Goal: Information Seeking & Learning: Learn about a topic

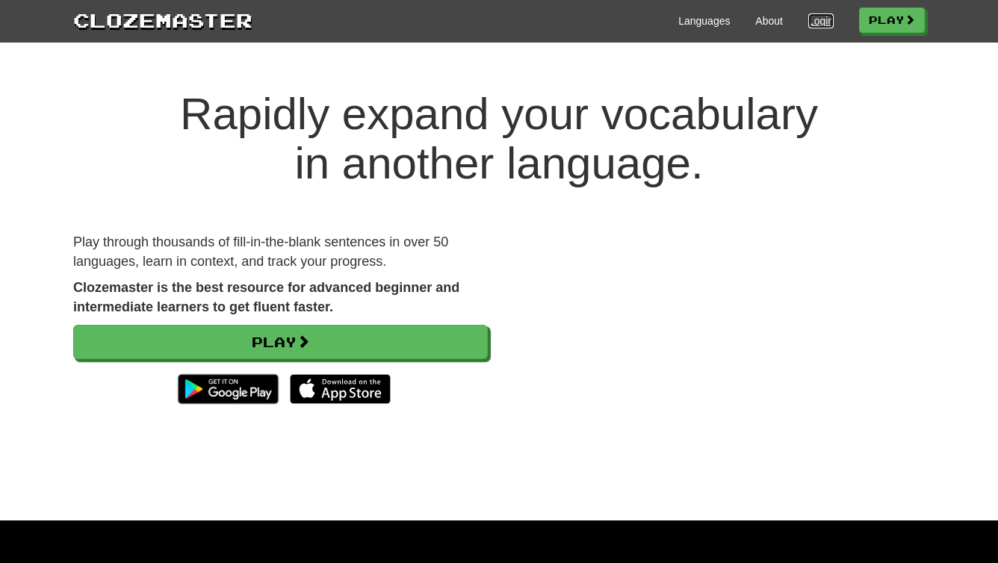
click at [818, 22] on link "Login" at bounding box center [820, 20] width 25 height 15
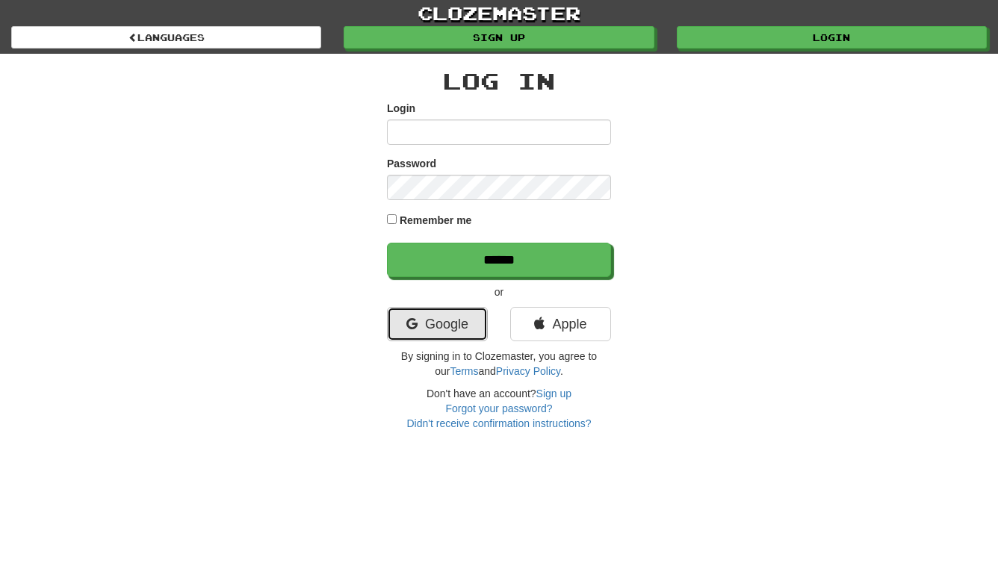
click at [442, 323] on link "Google" at bounding box center [437, 324] width 101 height 34
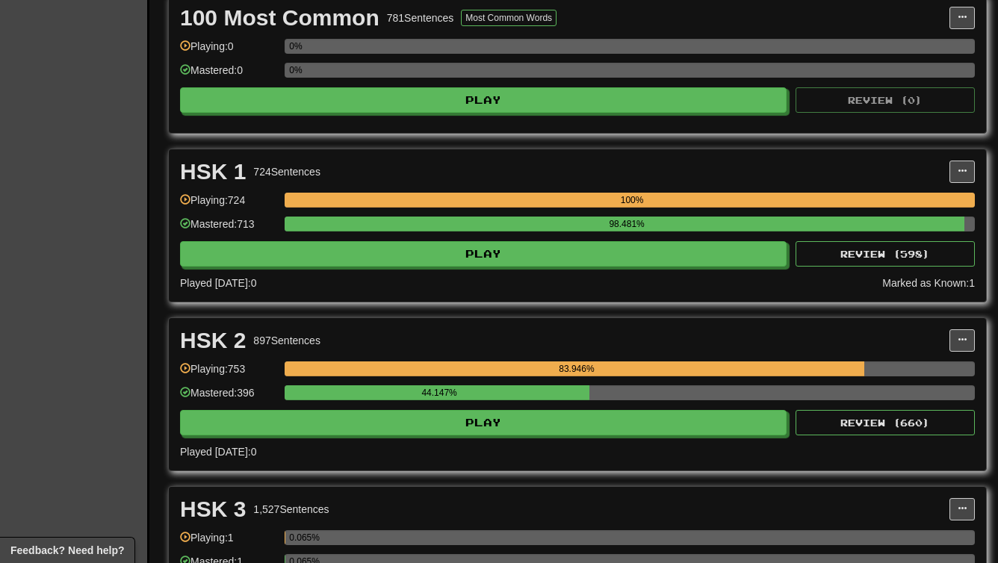
scroll to position [395, 0]
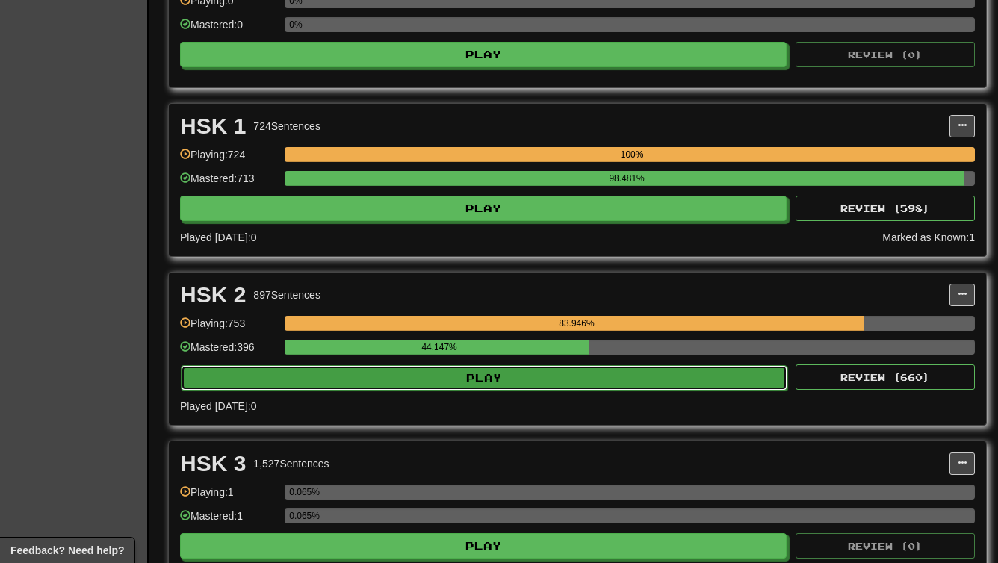
click at [558, 376] on button "Play" at bounding box center [484, 377] width 607 height 25
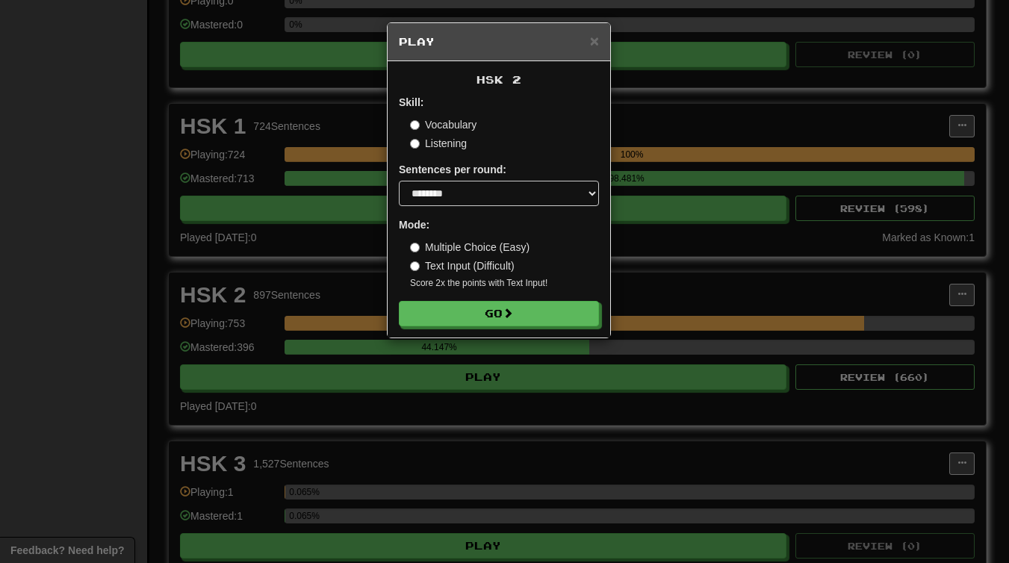
click at [678, 146] on div "× Play HSK 2 Skill: Vocabulary Listening Sentences per round: * ** ** ** ** ** …" at bounding box center [504, 281] width 1009 height 563
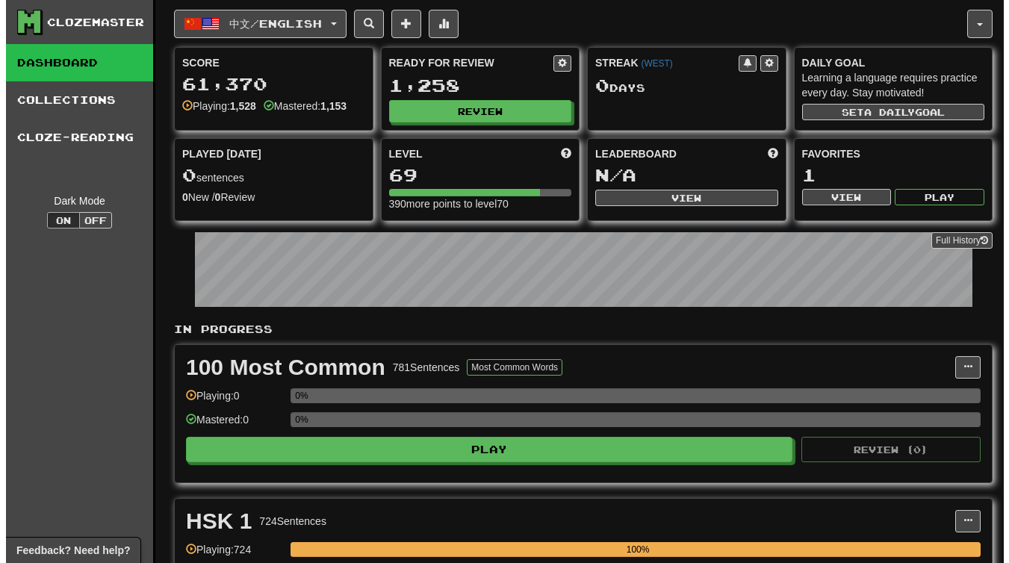
scroll to position [499, 0]
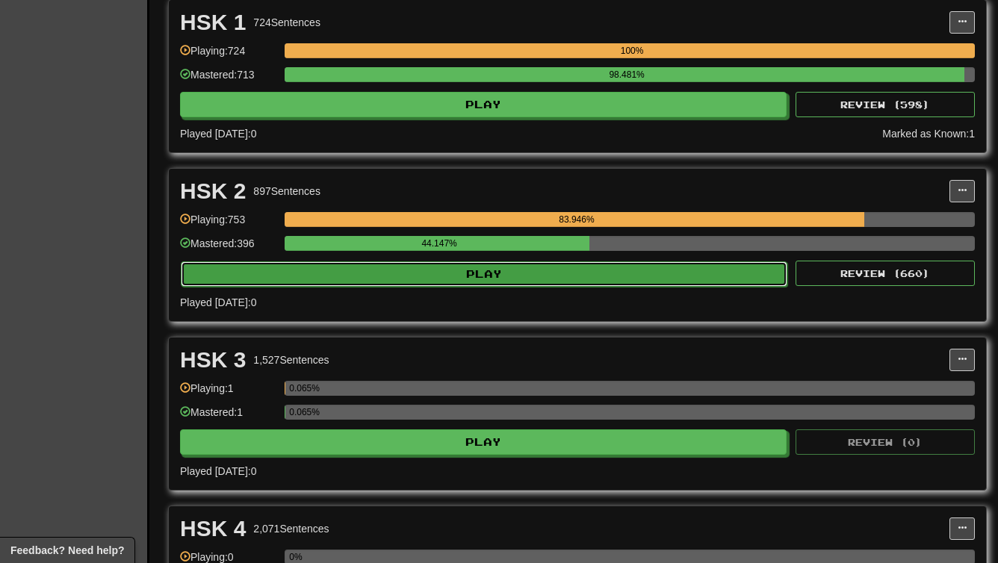
click at [518, 270] on button "Play" at bounding box center [484, 273] width 607 height 25
select select "********"
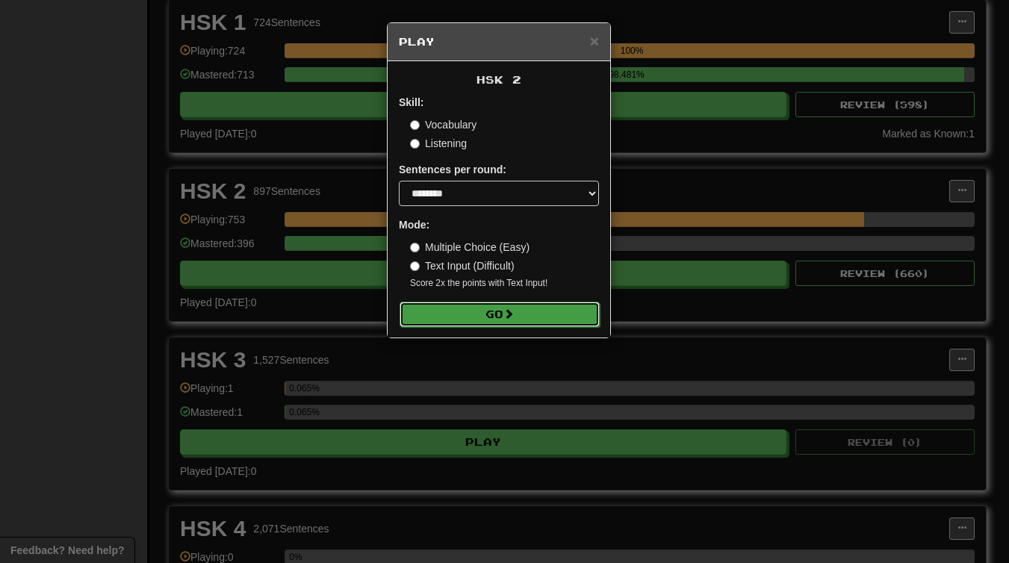
click at [466, 317] on button "Go" at bounding box center [500, 314] width 200 height 25
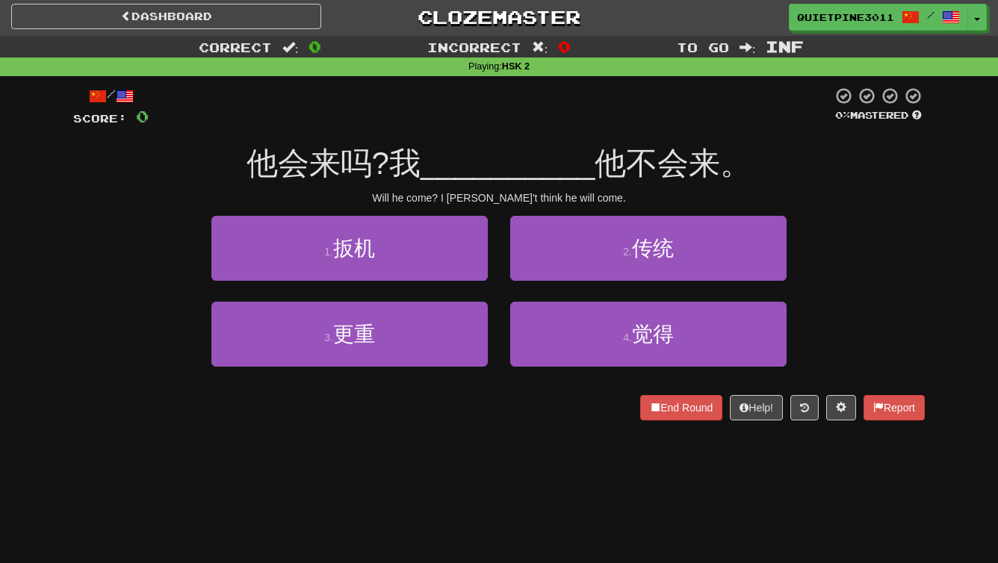
scroll to position [3, 0]
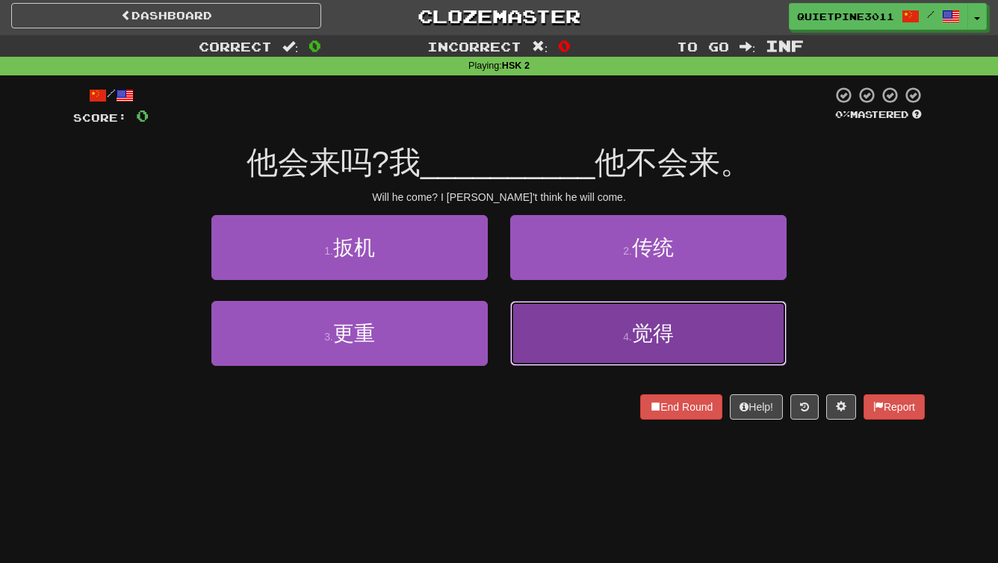
click at [626, 338] on small "4 ." at bounding box center [627, 337] width 9 height 12
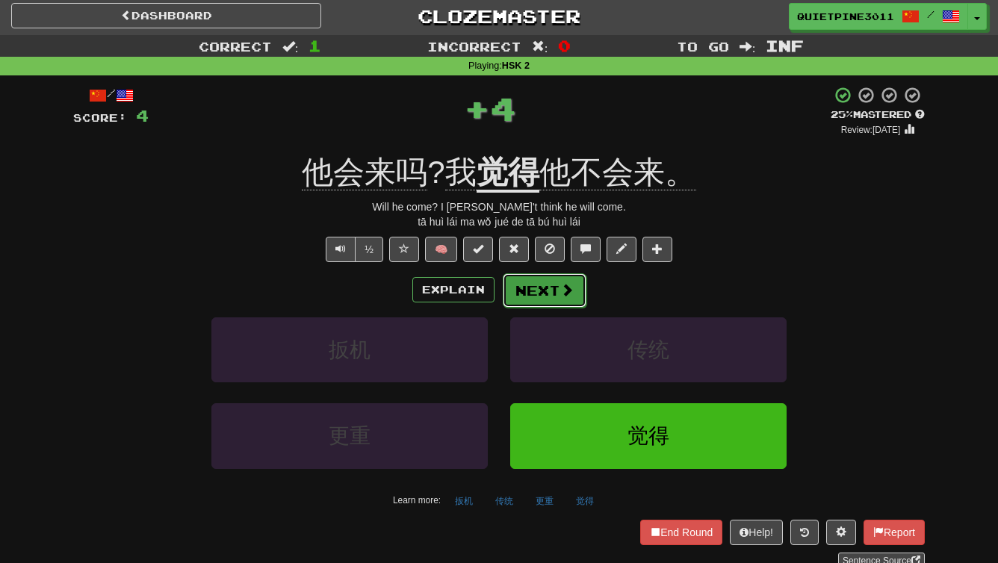
click at [553, 290] on button "Next" at bounding box center [545, 290] width 84 height 34
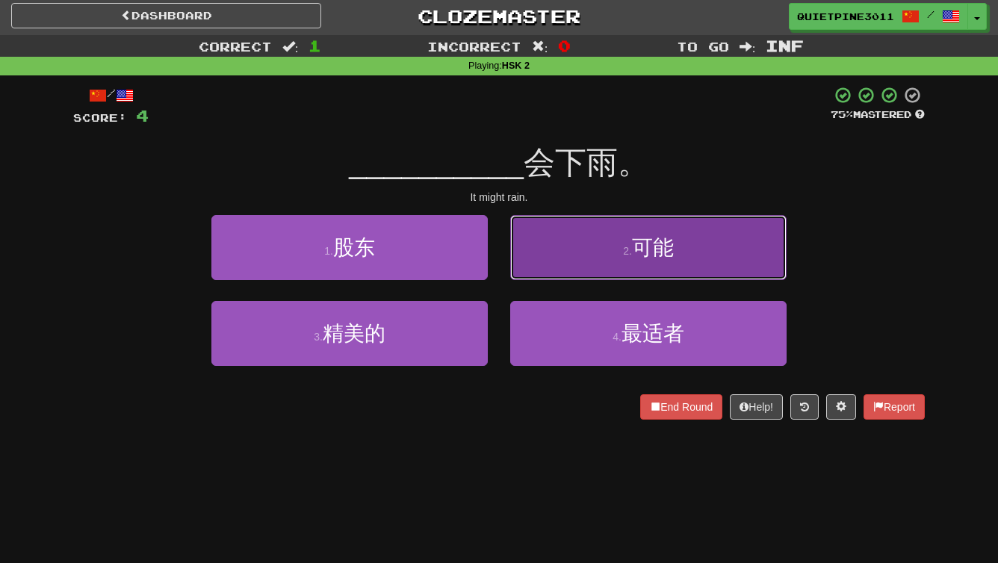
click at [570, 250] on button "2 . 可能" at bounding box center [648, 247] width 276 height 65
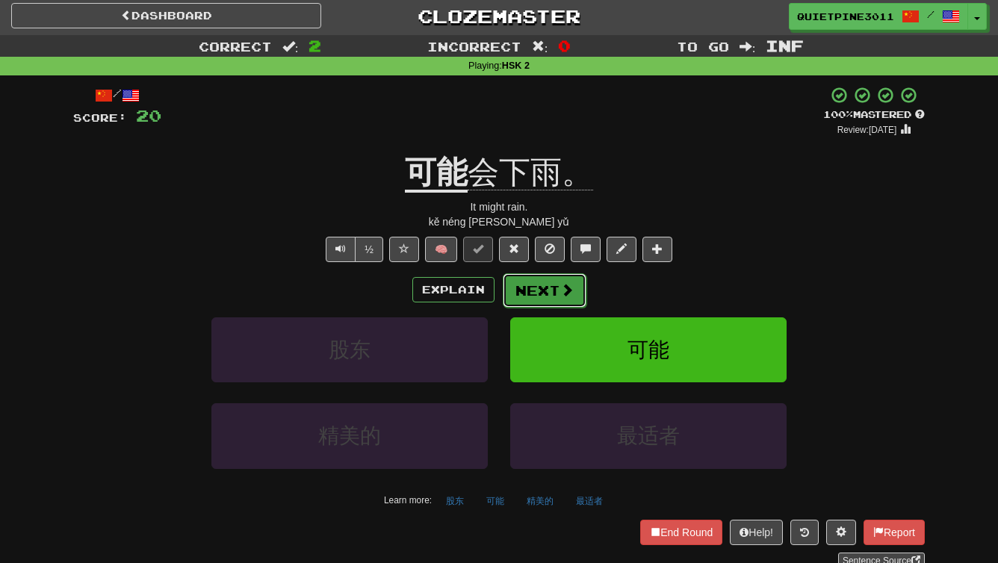
click at [545, 282] on button "Next" at bounding box center [545, 290] width 84 height 34
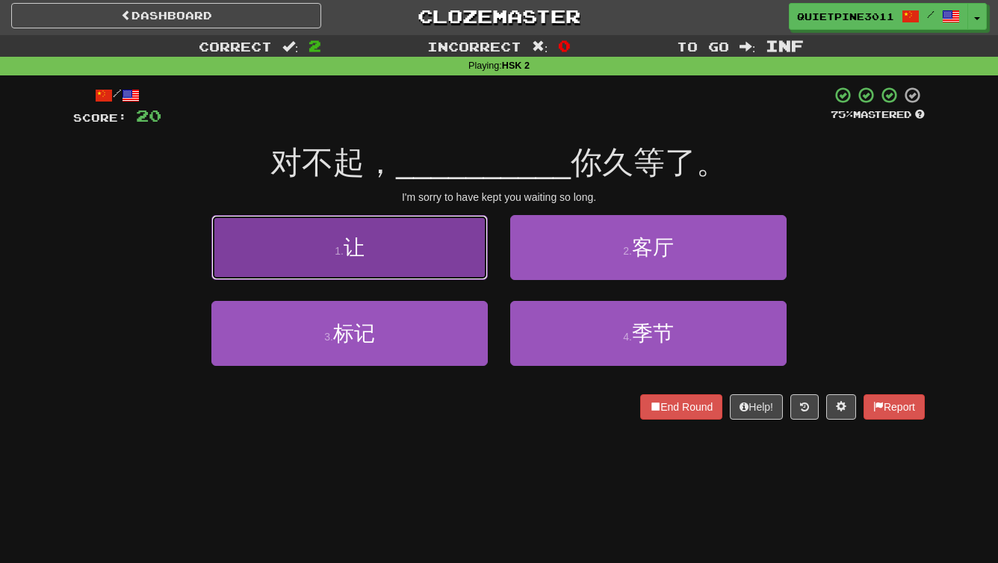
click at [417, 258] on button "1 . 让" at bounding box center [349, 247] width 276 height 65
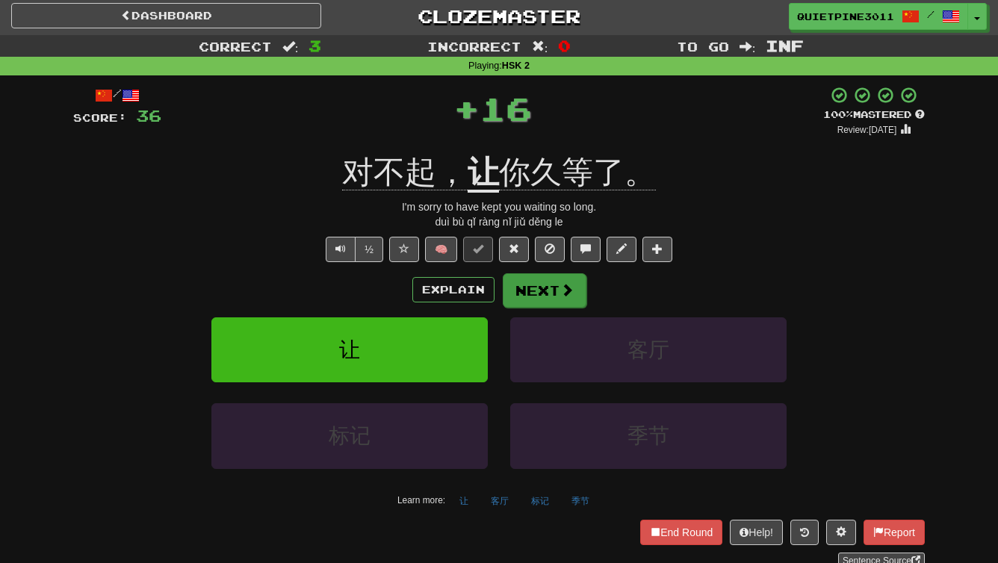
click at [540, 273] on div "/ Score: 36 + 16 100 % Mastered Review: 2026-02-15 对不起， 让 你久等了。 I'm sorry to ha…" at bounding box center [499, 327] width 852 height 483
click at [542, 287] on button "Next" at bounding box center [545, 290] width 84 height 34
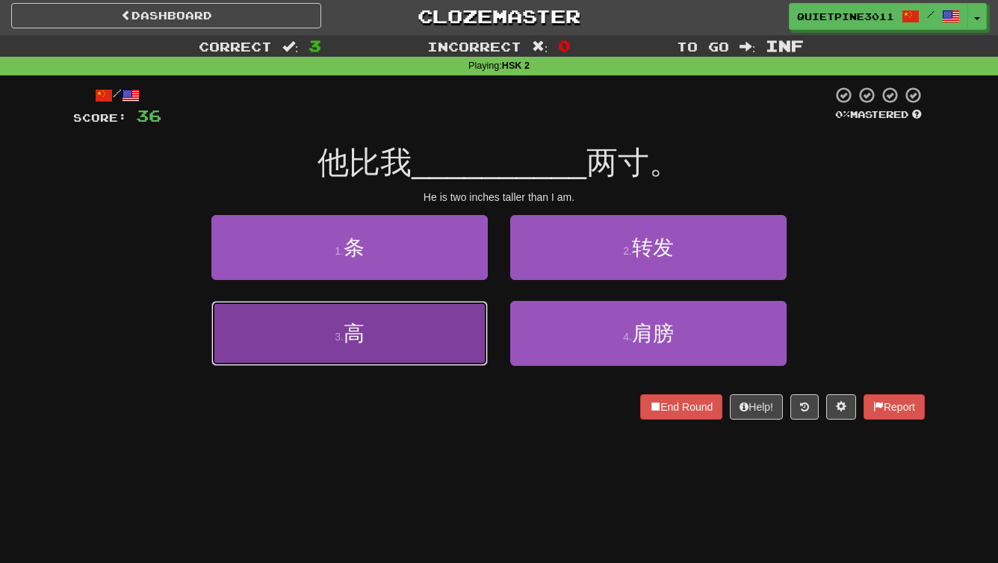
click at [391, 338] on button "3 . 高" at bounding box center [349, 333] width 276 height 65
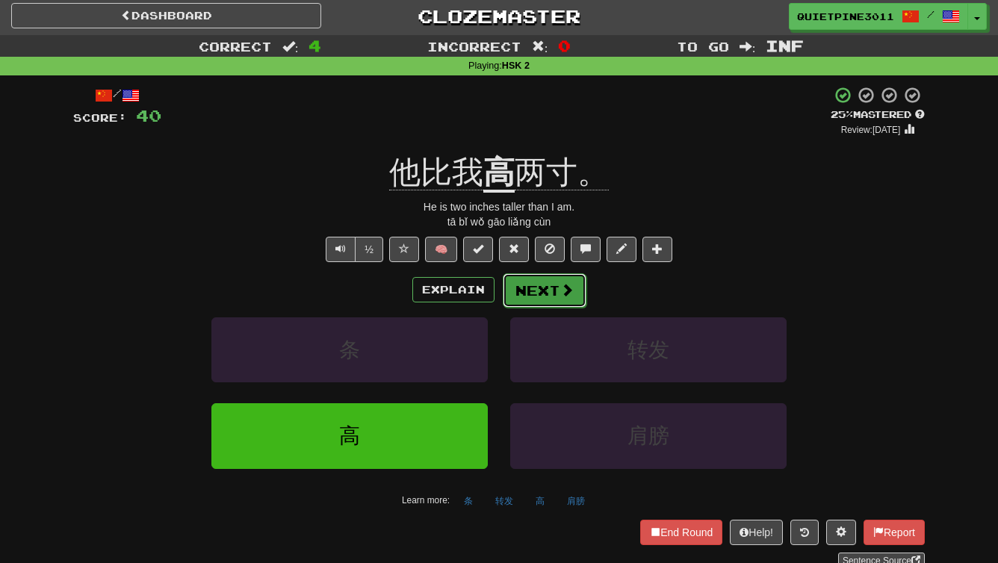
click at [545, 288] on button "Next" at bounding box center [545, 290] width 84 height 34
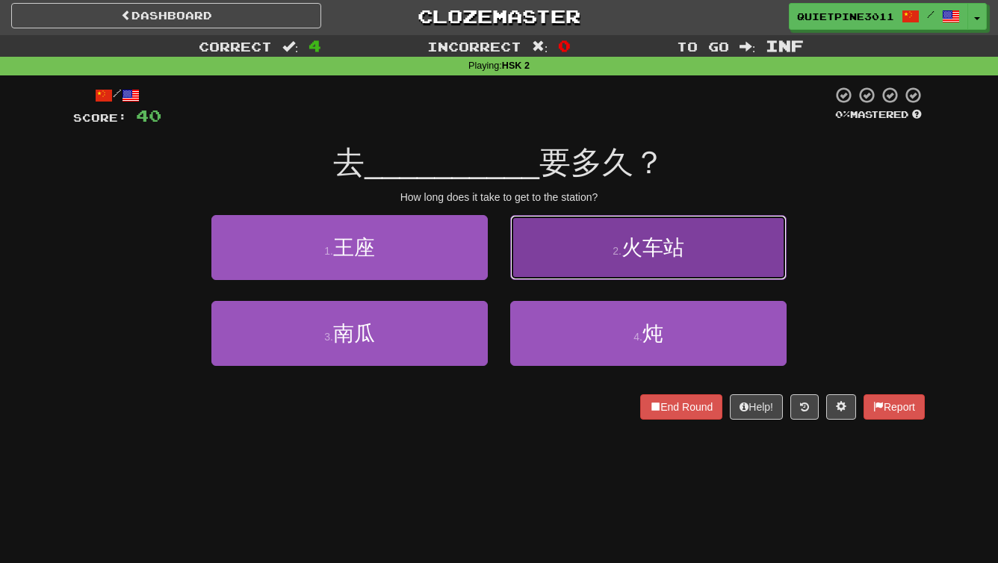
click at [606, 251] on button "2 . 火车站" at bounding box center [648, 247] width 276 height 65
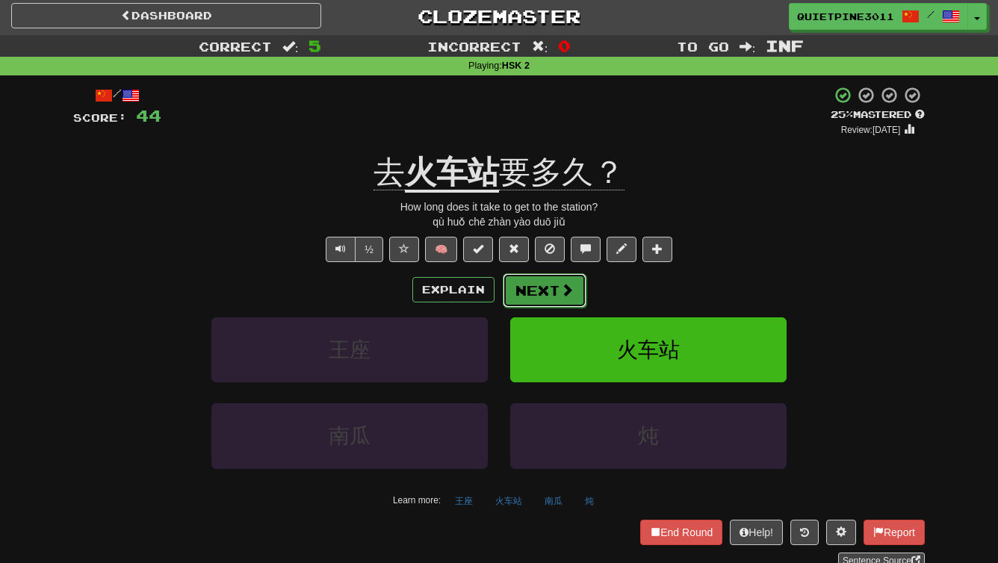
click at [562, 302] on button "Next" at bounding box center [545, 290] width 84 height 34
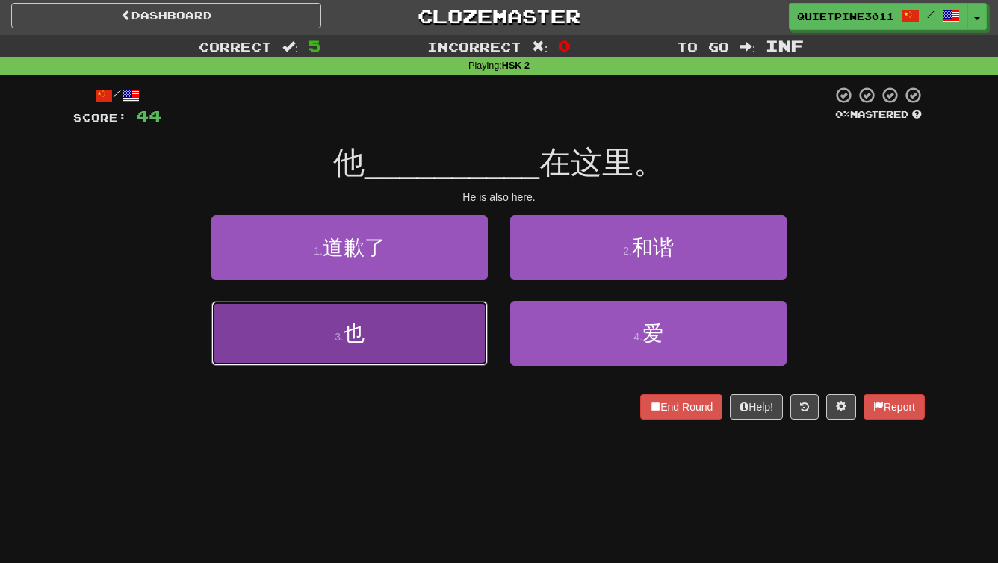
click at [374, 323] on button "3 . 也" at bounding box center [349, 333] width 276 height 65
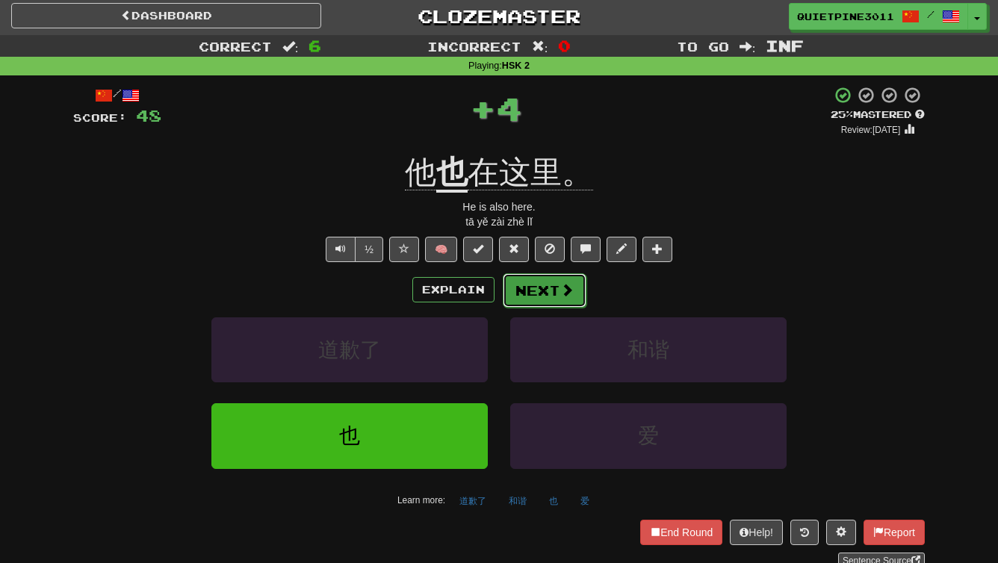
click at [560, 285] on span at bounding box center [566, 289] width 13 height 13
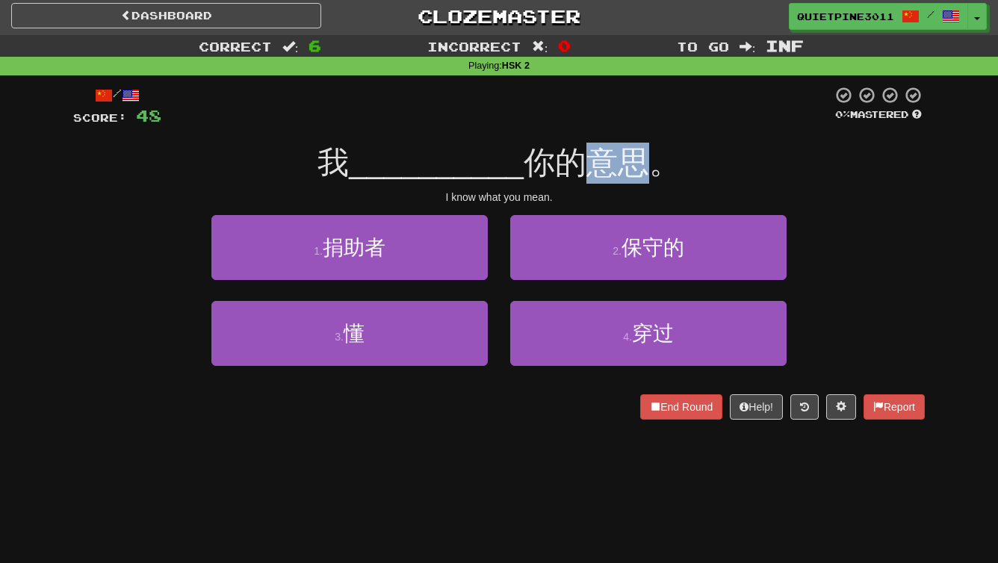
drag, startPoint x: 634, startPoint y: 167, endPoint x: 582, endPoint y: 167, distance: 52.3
click at [582, 167] on span "你的意思。" at bounding box center [602, 162] width 157 height 35
click at [506, 210] on div "/ Score: 48 0 % Mastered 我 __________ 你的意思。 I know what you mean. 1 . 捐助者 2 . 保…" at bounding box center [499, 253] width 852 height 334
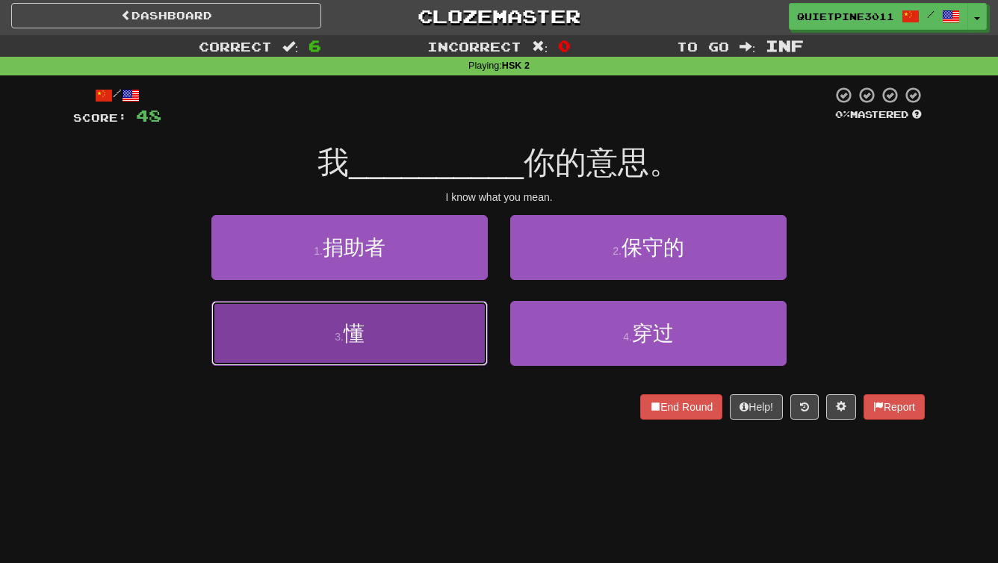
click at [378, 345] on button "3 . 懂" at bounding box center [349, 333] width 276 height 65
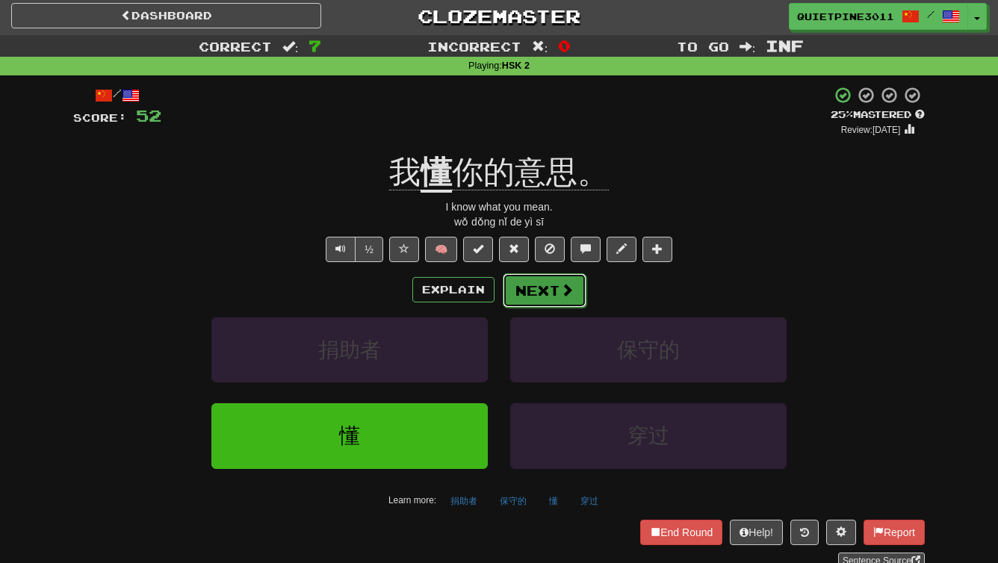
click at [551, 277] on button "Next" at bounding box center [545, 290] width 84 height 34
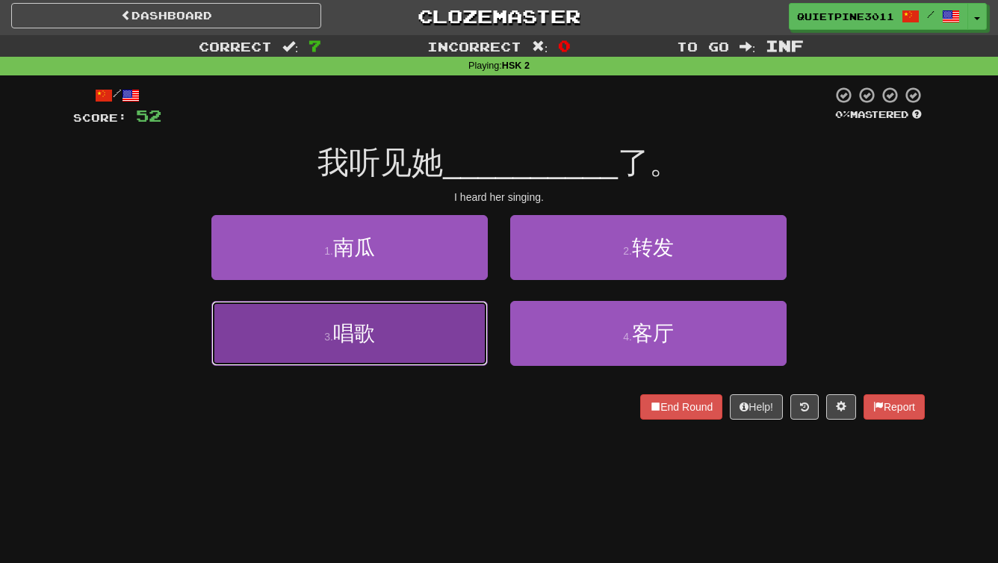
click at [391, 341] on button "3 . 唱歌" at bounding box center [349, 333] width 276 height 65
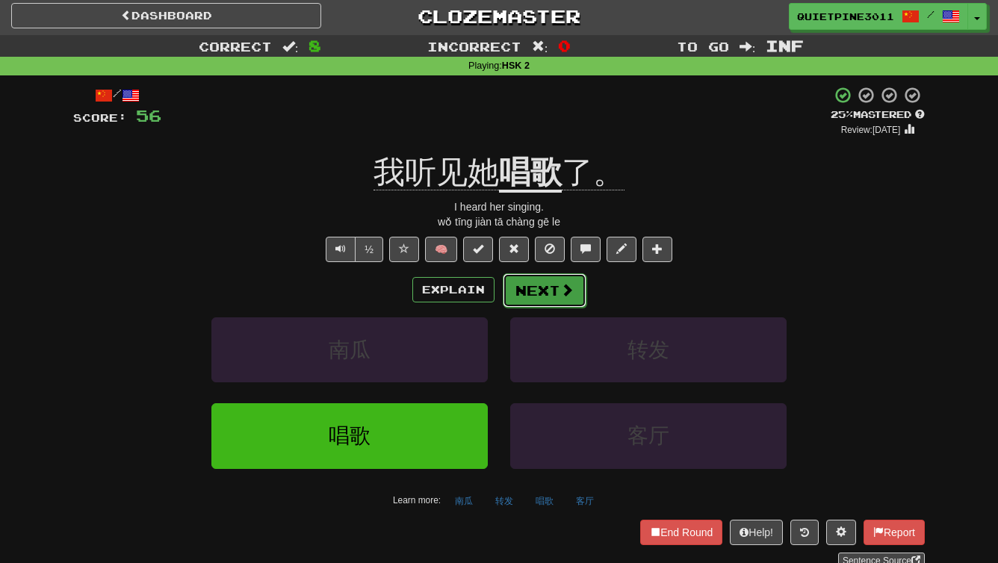
click at [538, 280] on button "Next" at bounding box center [545, 290] width 84 height 34
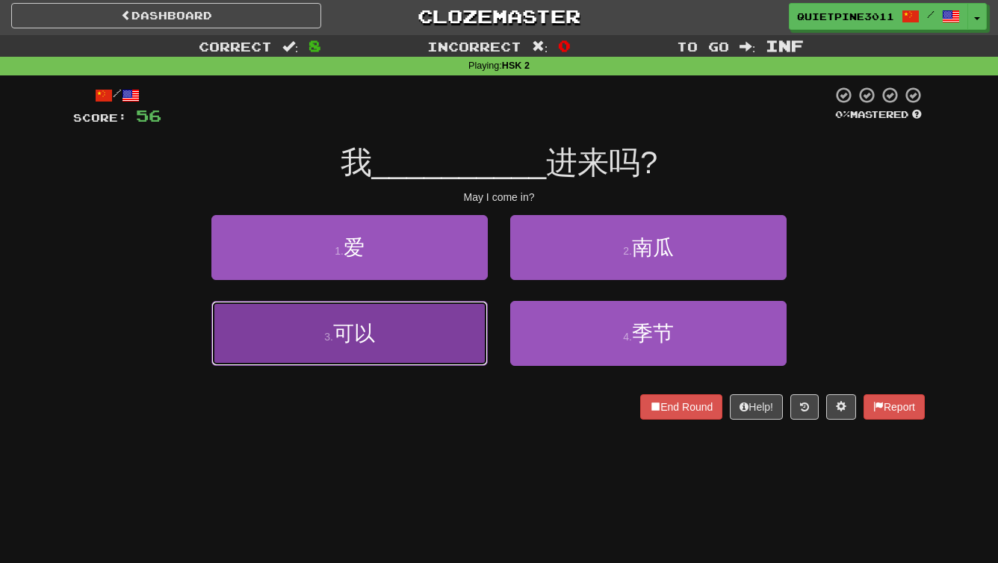
click at [417, 329] on button "3 . 可以" at bounding box center [349, 333] width 276 height 65
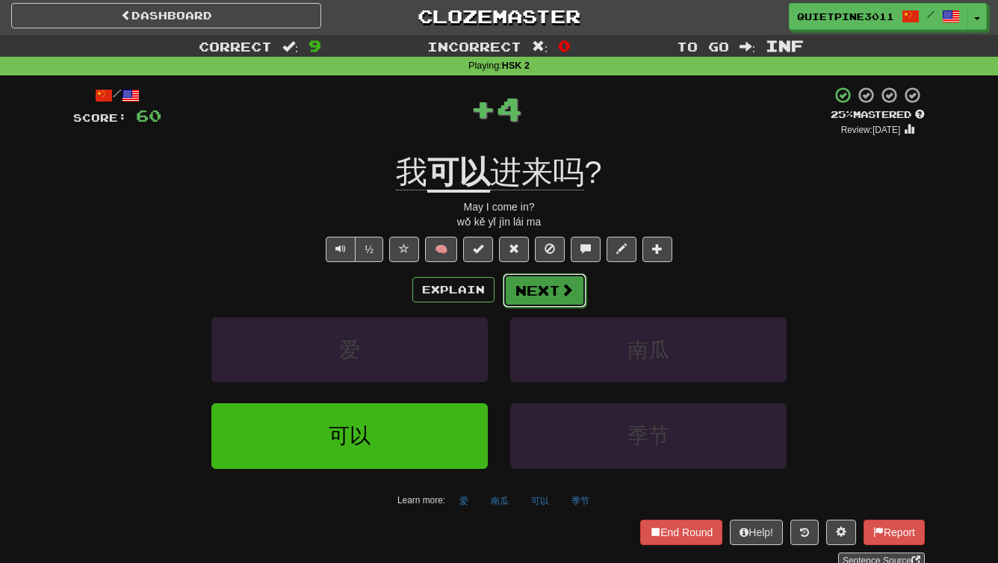
click at [525, 279] on button "Next" at bounding box center [545, 290] width 84 height 34
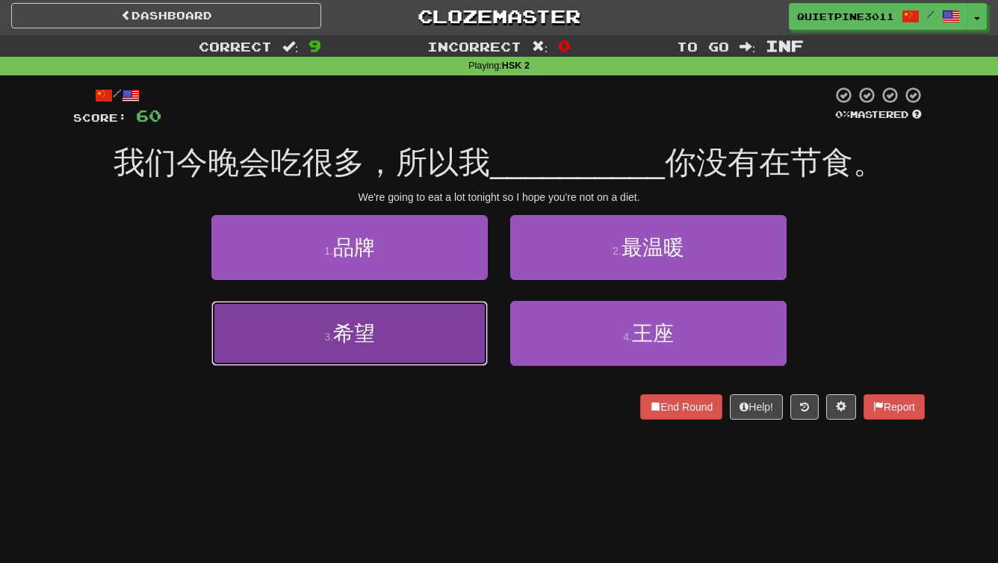
click at [412, 329] on button "3 . 希望" at bounding box center [349, 333] width 276 height 65
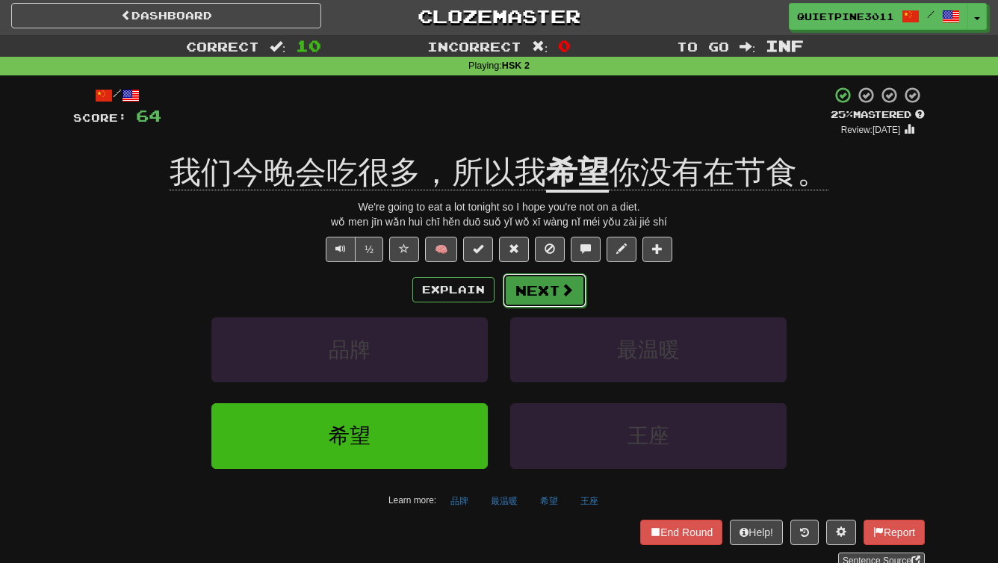
click at [561, 306] on button "Next" at bounding box center [545, 290] width 84 height 34
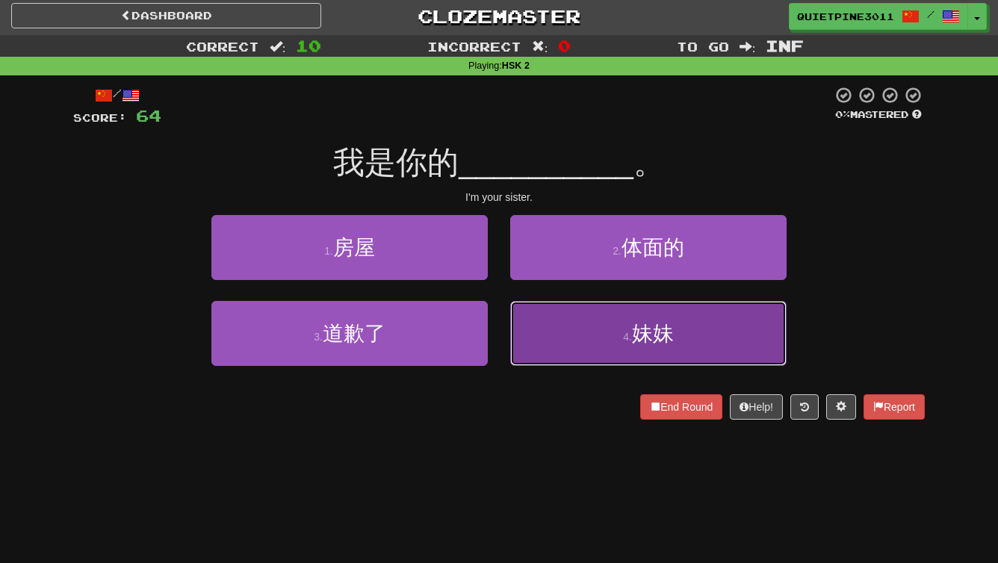
click at [533, 337] on button "4 . 妹妹" at bounding box center [648, 333] width 276 height 65
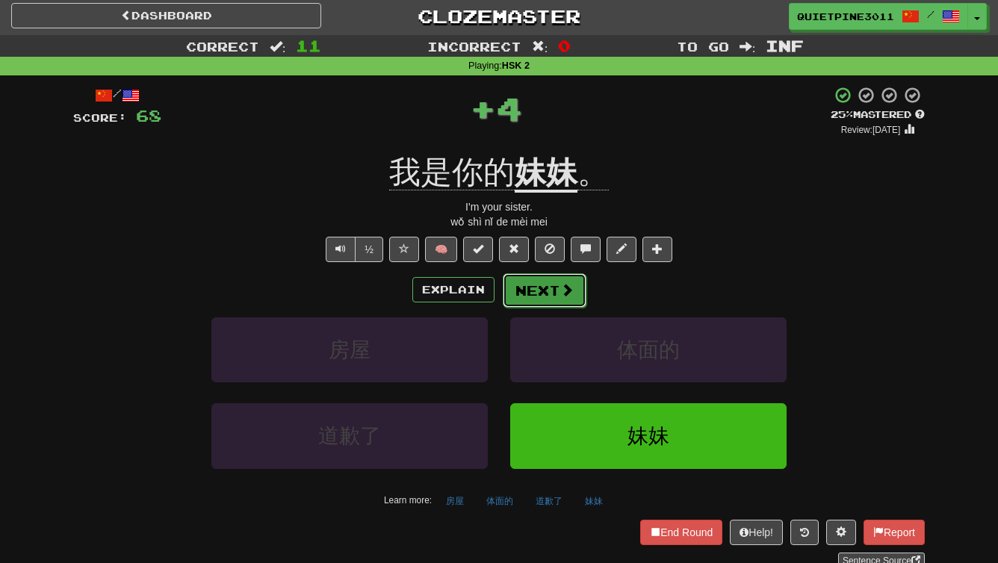
click at [518, 293] on button "Next" at bounding box center [545, 290] width 84 height 34
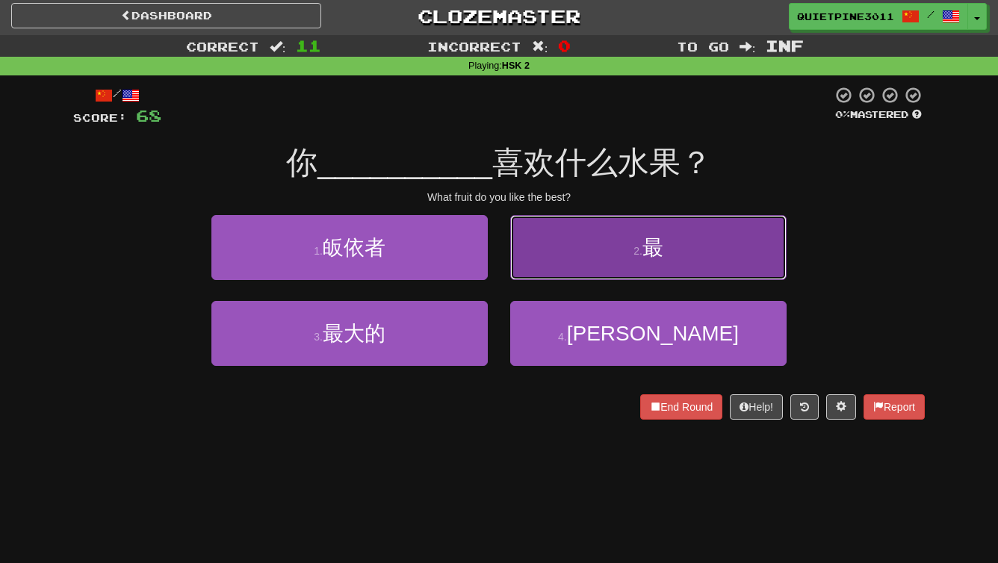
click at [630, 245] on button "2 . 最" at bounding box center [648, 247] width 276 height 65
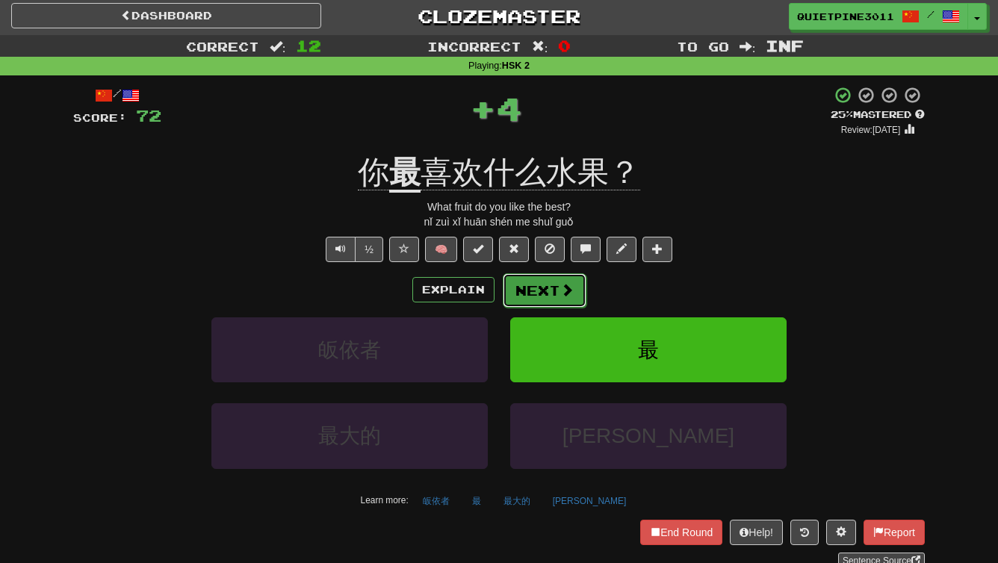
click at [555, 279] on button "Next" at bounding box center [545, 290] width 84 height 34
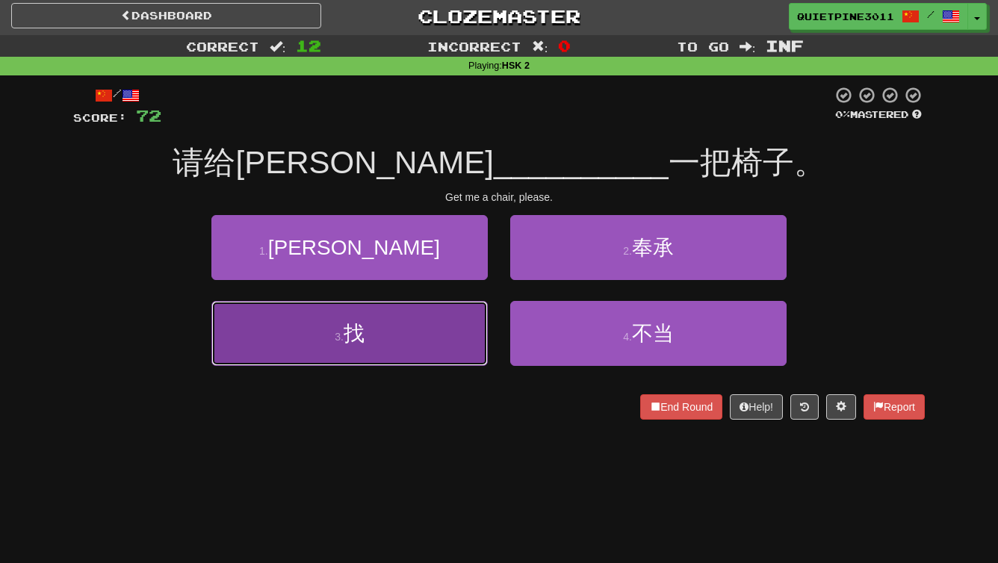
click at [421, 314] on button "3 . 找" at bounding box center [349, 333] width 276 height 65
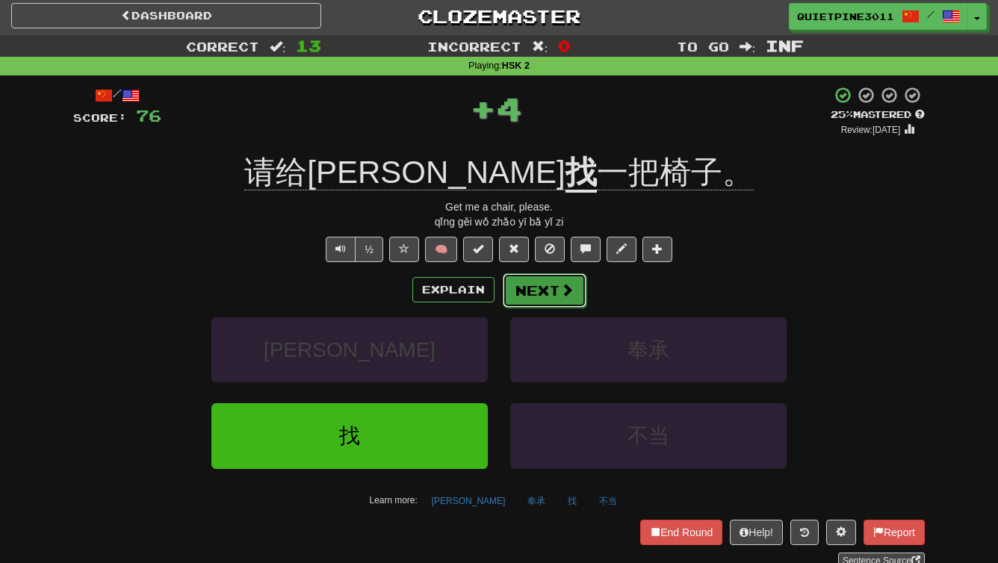
click at [539, 288] on button "Next" at bounding box center [545, 290] width 84 height 34
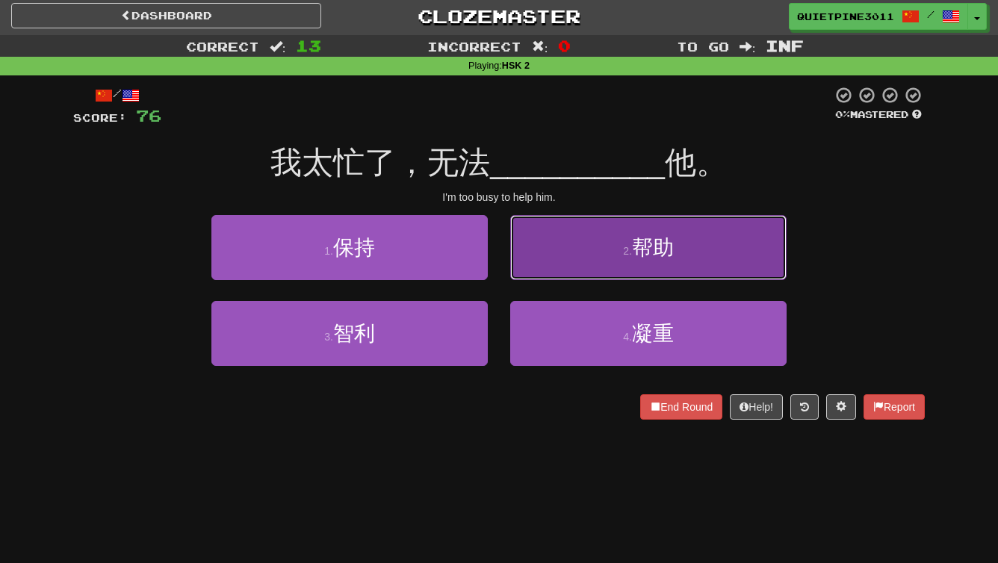
click at [684, 233] on button "2 . 帮助" at bounding box center [648, 247] width 276 height 65
click at [684, 233] on div "/ Score: 76 0 % Mastered 我太忙了，无法 __________ 他。 I'm too busy to help him. 1 . 保持…" at bounding box center [499, 253] width 852 height 334
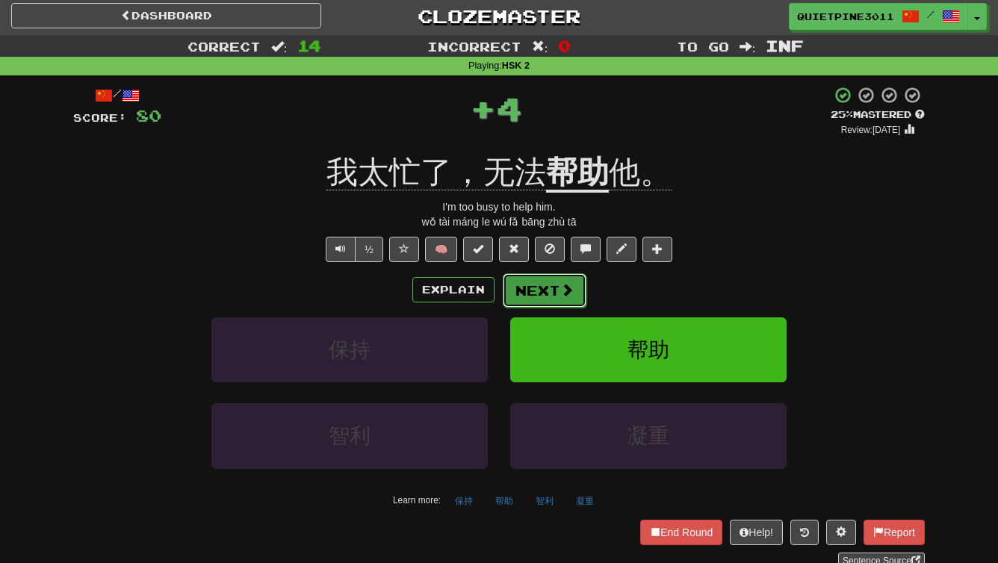
click at [552, 294] on button "Next" at bounding box center [545, 290] width 84 height 34
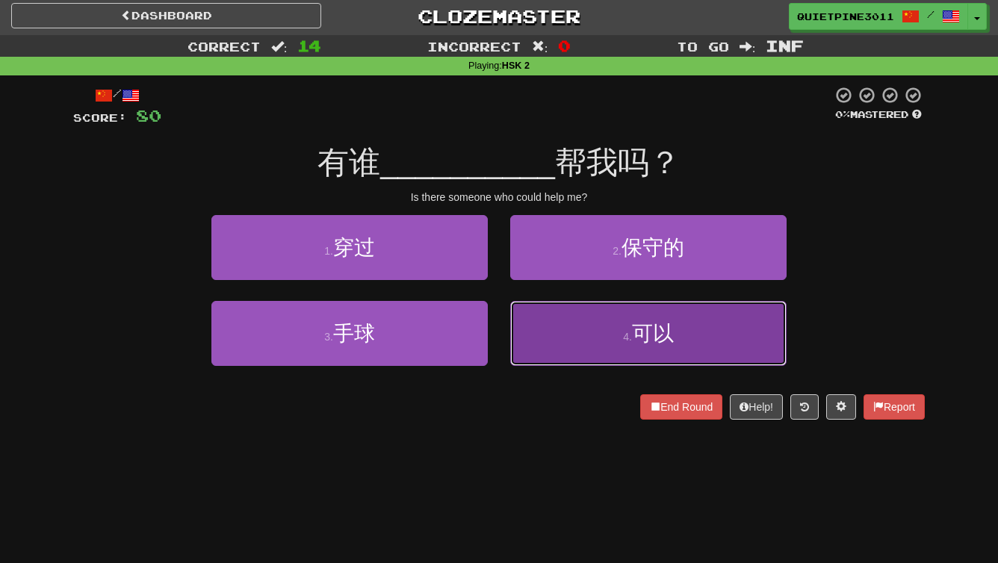
click at [559, 353] on button "4 . 可以" at bounding box center [648, 333] width 276 height 65
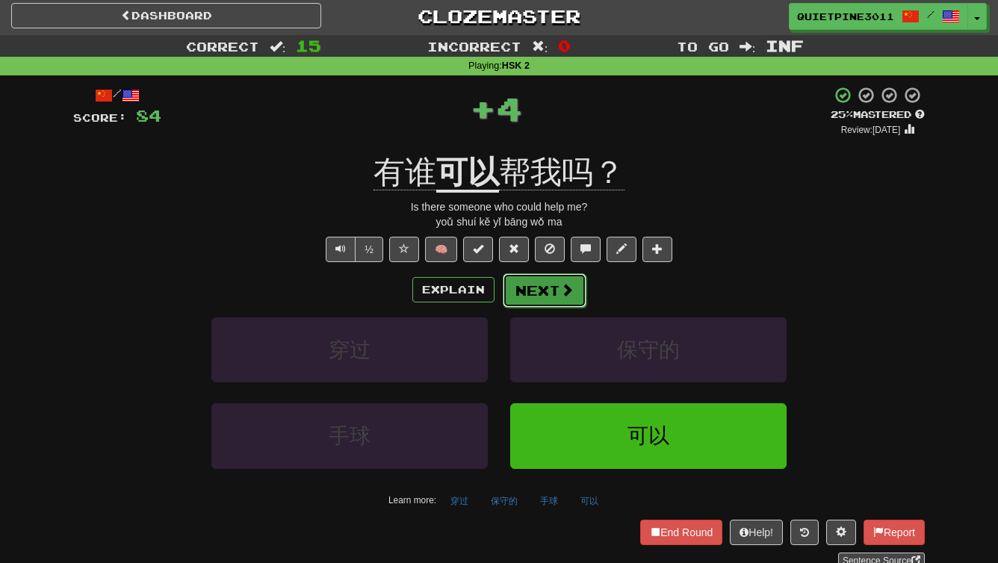
click at [562, 288] on span at bounding box center [566, 289] width 13 height 13
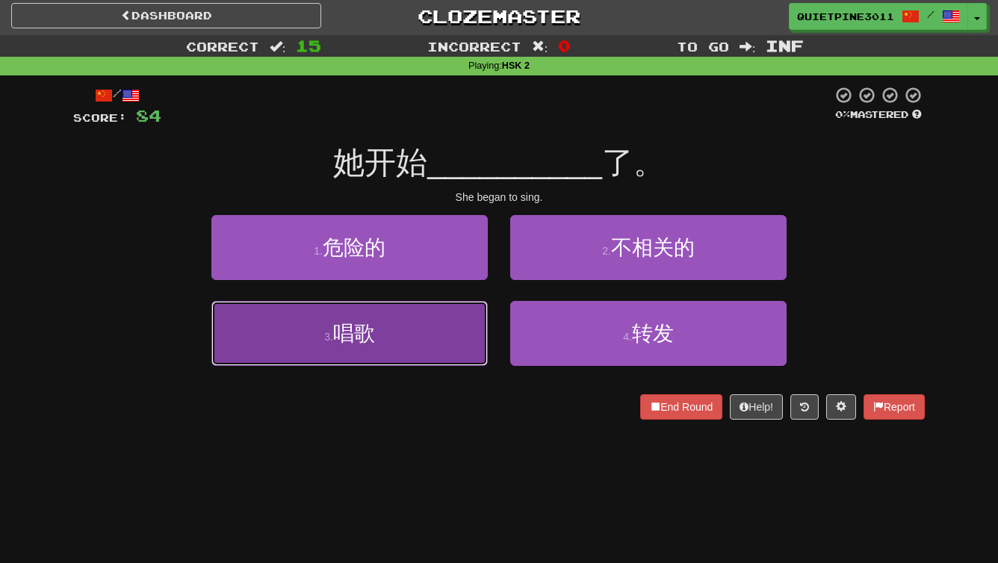
click at [438, 338] on button "3 . 唱歌" at bounding box center [349, 333] width 276 height 65
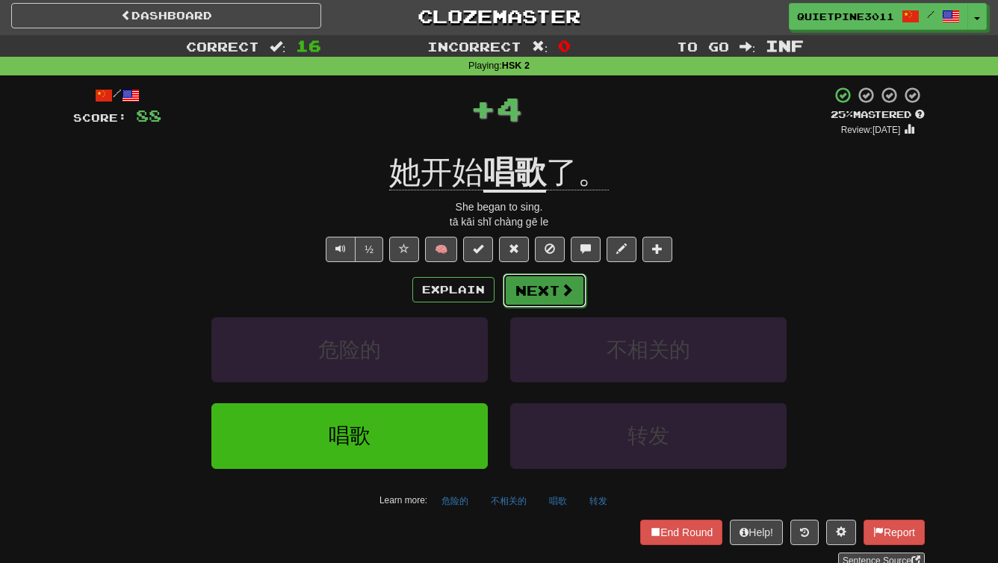
click at [520, 284] on button "Next" at bounding box center [545, 290] width 84 height 34
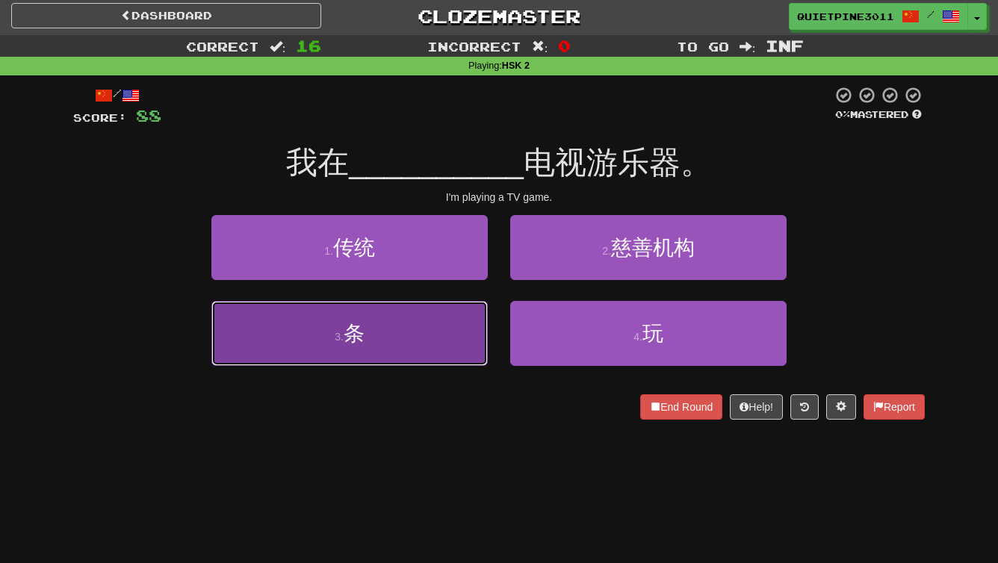
click at [424, 328] on button "3 . 条" at bounding box center [349, 333] width 276 height 65
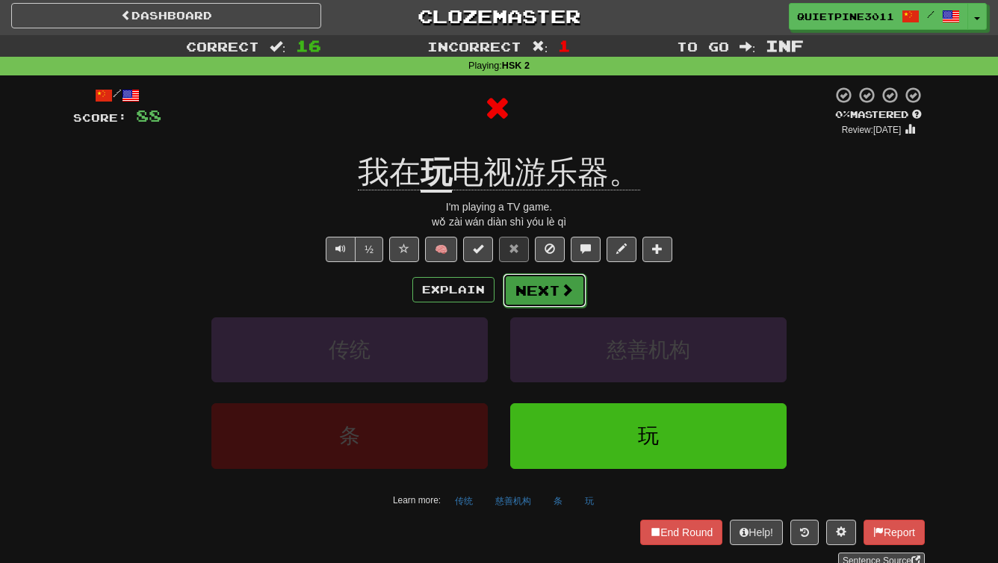
click at [556, 298] on button "Next" at bounding box center [545, 290] width 84 height 34
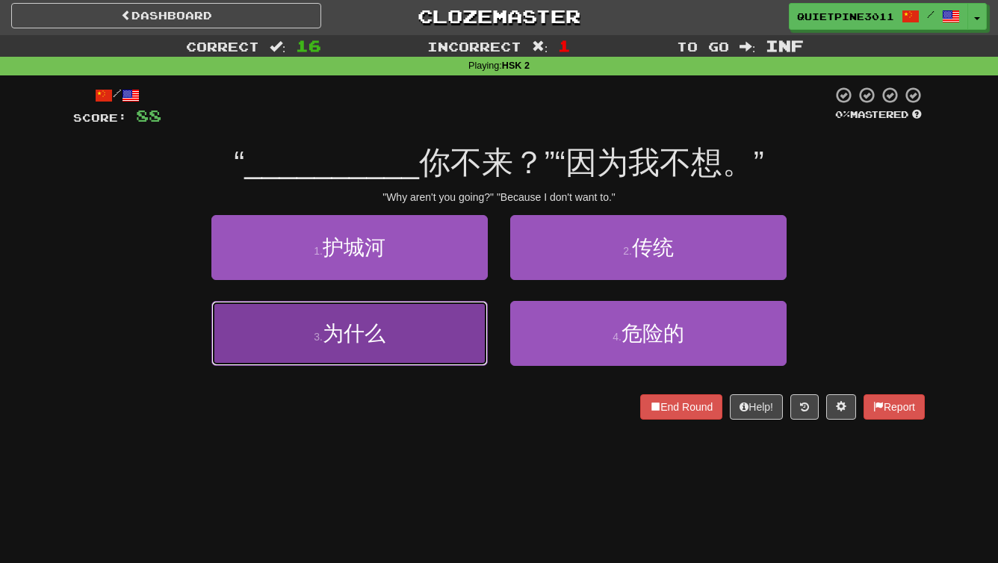
click at [418, 316] on button "3 . 为什么" at bounding box center [349, 333] width 276 height 65
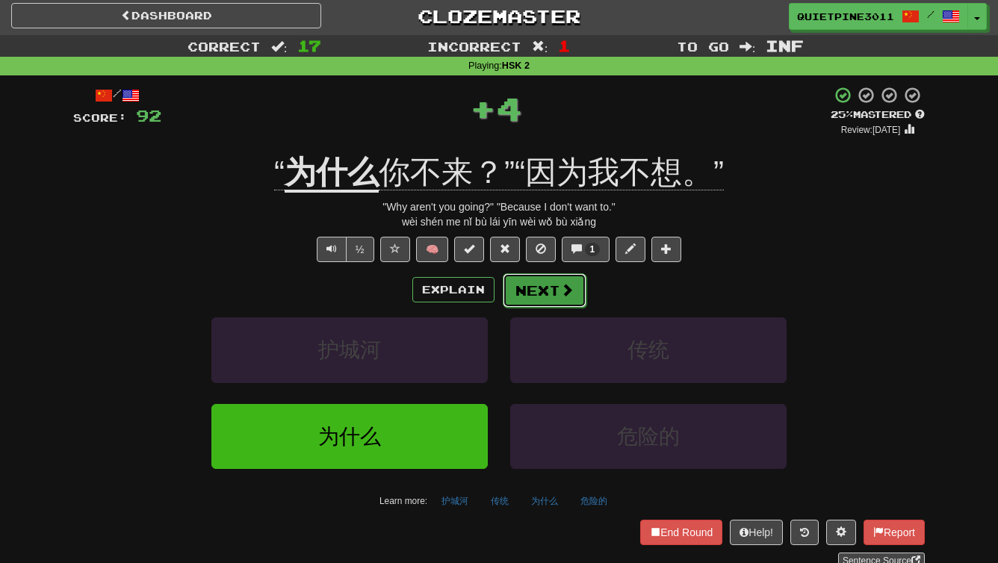
click at [521, 287] on button "Next" at bounding box center [545, 290] width 84 height 34
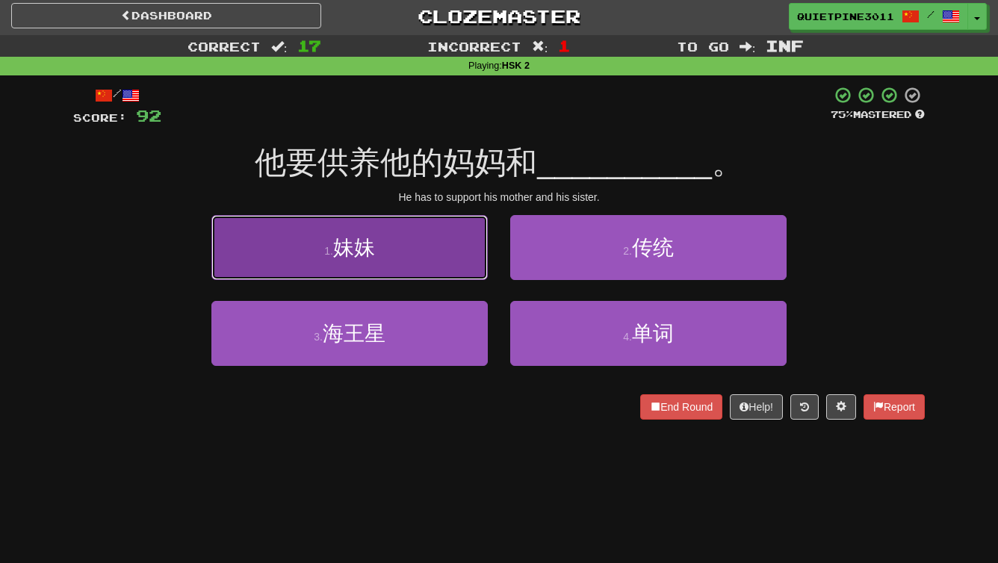
click at [426, 254] on button "1 . 妹妹" at bounding box center [349, 247] width 276 height 65
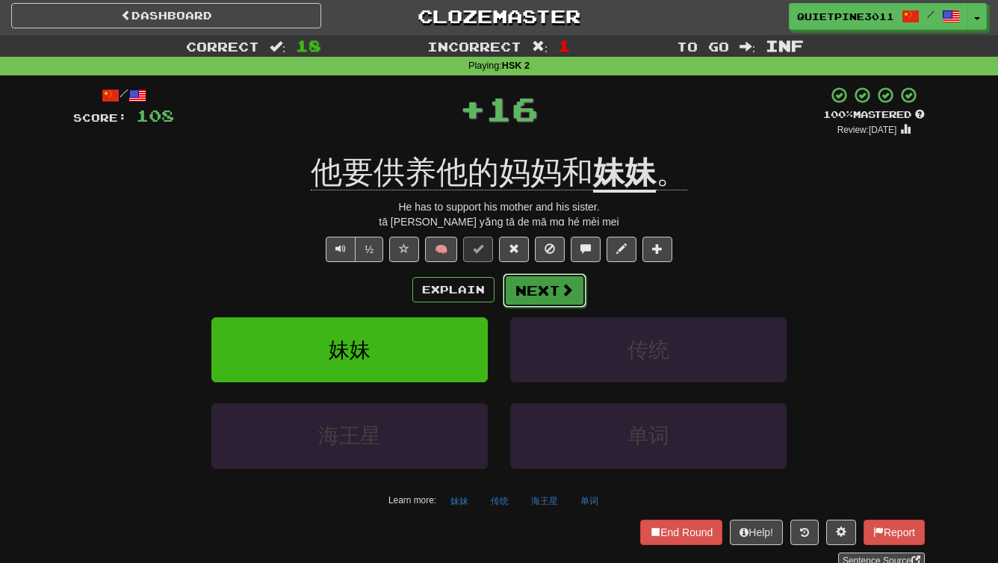
click at [564, 288] on span at bounding box center [566, 289] width 13 height 13
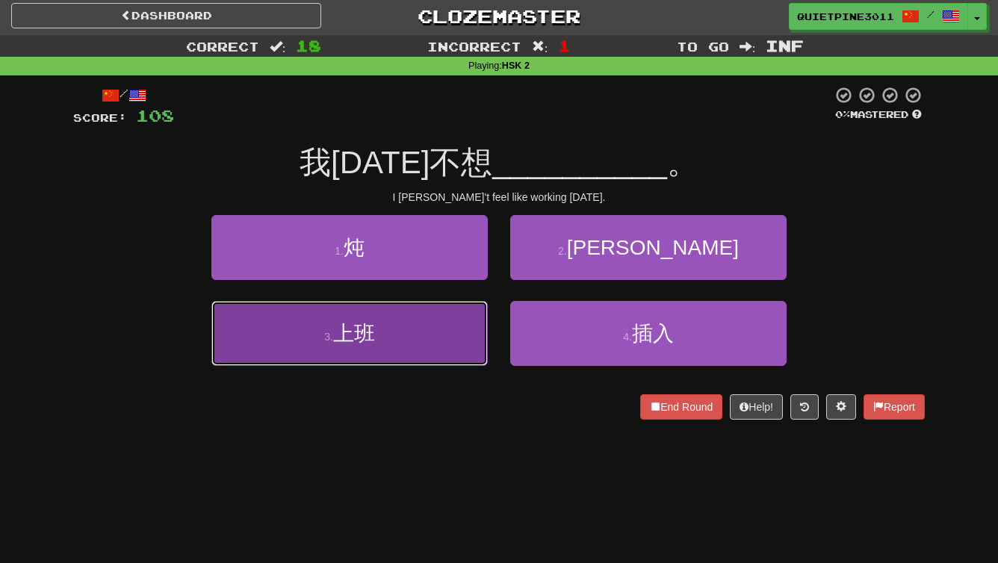
click at [441, 332] on button "3 . 上班" at bounding box center [349, 333] width 276 height 65
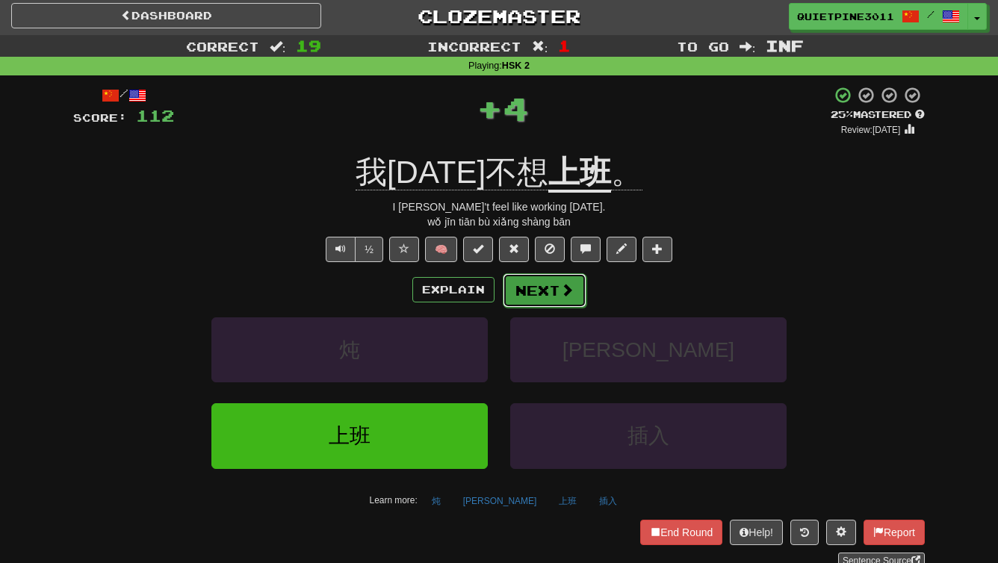
click at [529, 297] on button "Next" at bounding box center [545, 290] width 84 height 34
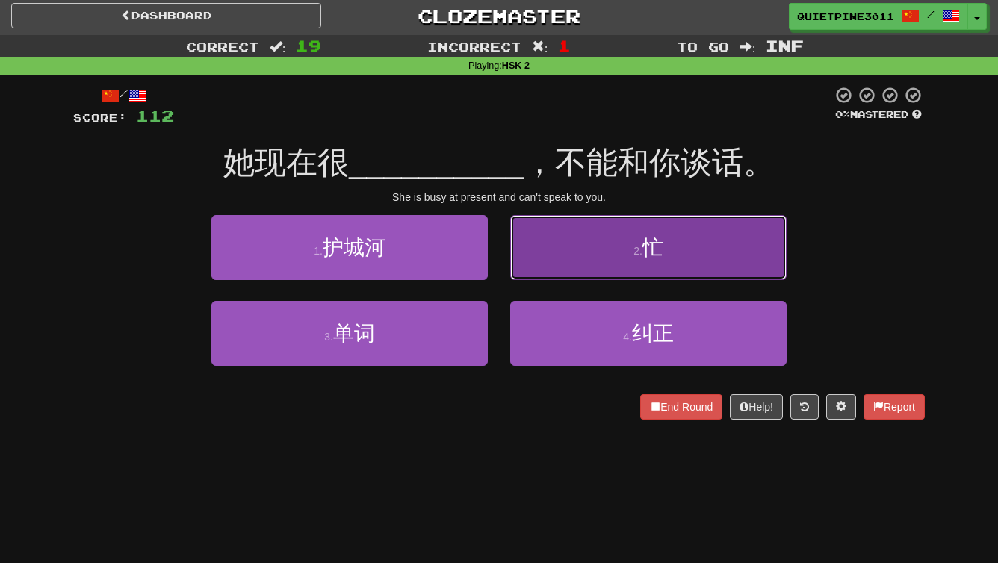
click at [639, 253] on small "2 ." at bounding box center [637, 251] width 9 height 12
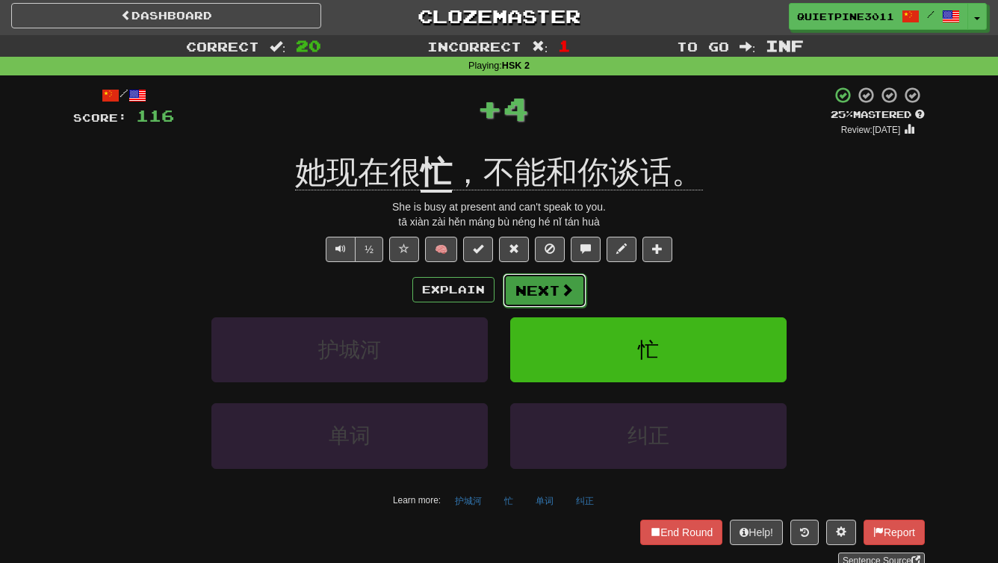
click at [530, 280] on button "Next" at bounding box center [545, 290] width 84 height 34
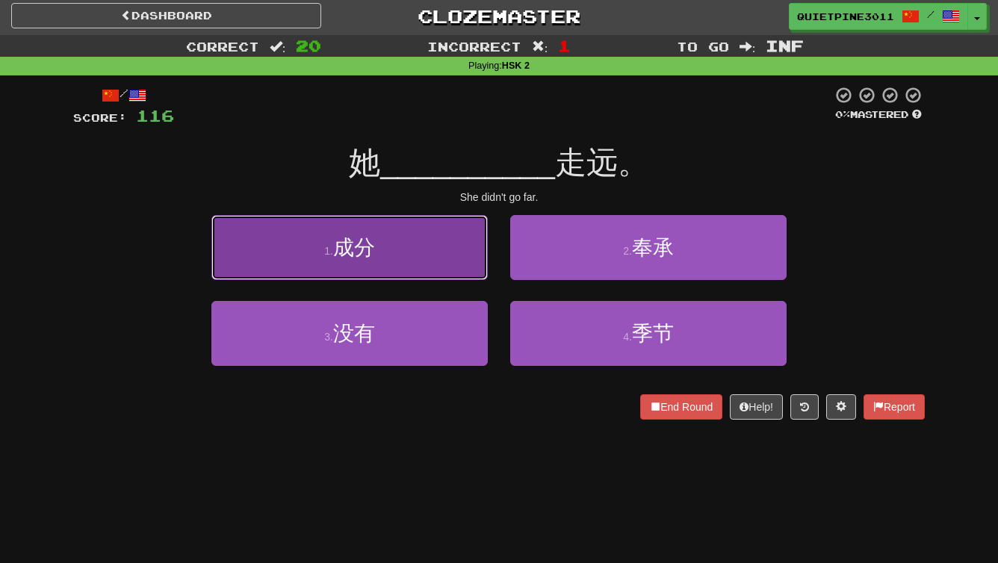
click at [451, 244] on button "1 . 成分" at bounding box center [349, 247] width 276 height 65
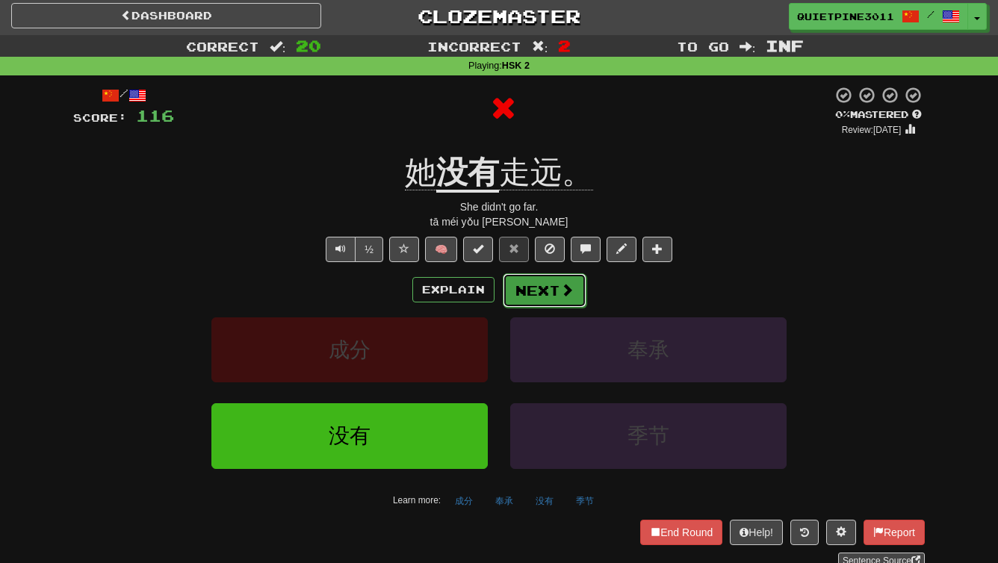
click at [550, 286] on button "Next" at bounding box center [545, 290] width 84 height 34
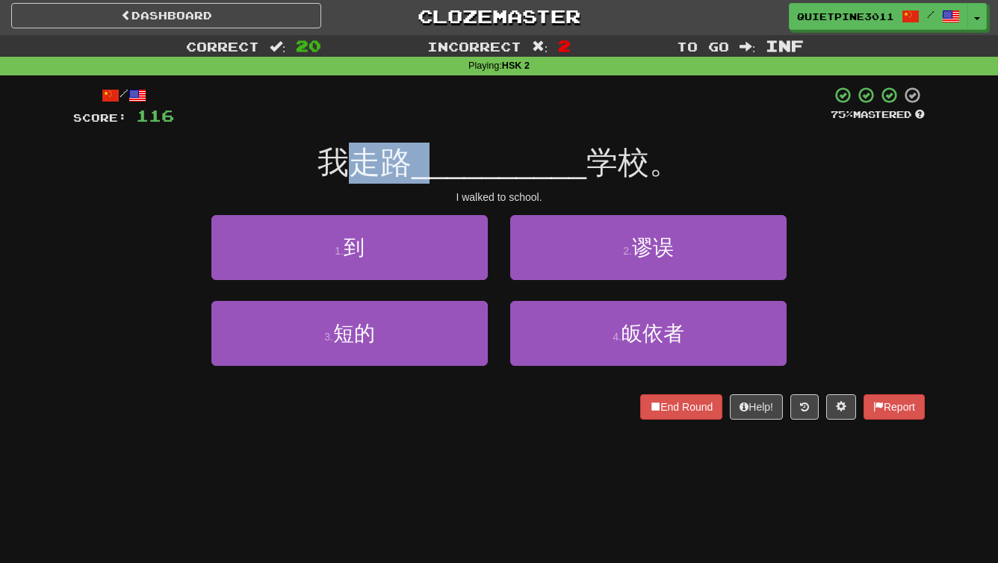
drag, startPoint x: 431, startPoint y: 163, endPoint x: 357, endPoint y: 164, distance: 74.0
click at [357, 164] on div "我走路 __________ 学校。" at bounding box center [499, 163] width 852 height 41
click at [421, 154] on span "__________" at bounding box center [499, 162] width 175 height 35
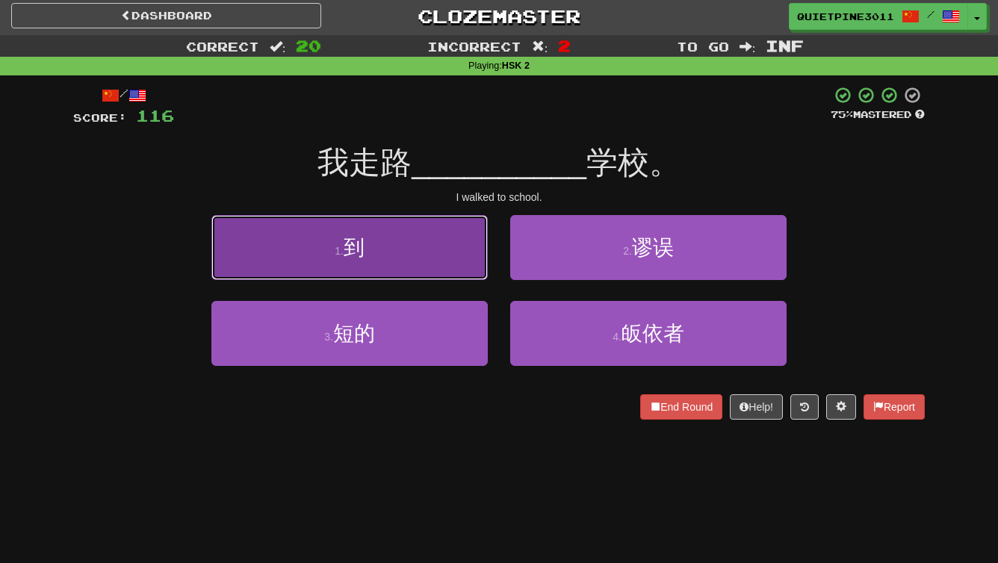
click at [421, 273] on button "1 . 到" at bounding box center [349, 247] width 276 height 65
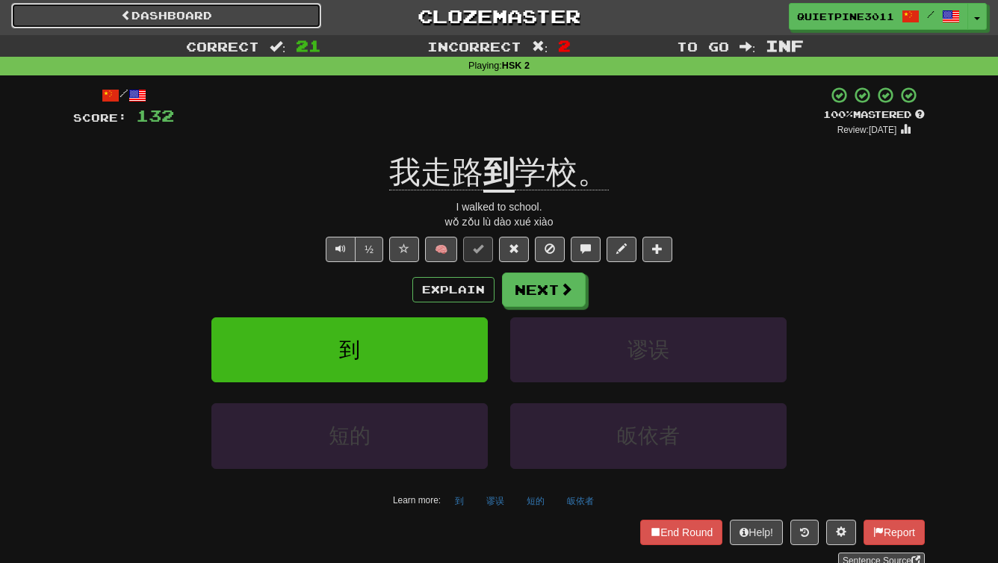
click at [309, 22] on link "Dashboard" at bounding box center [166, 15] width 310 height 25
